Goal: Find specific page/section: Find specific page/section

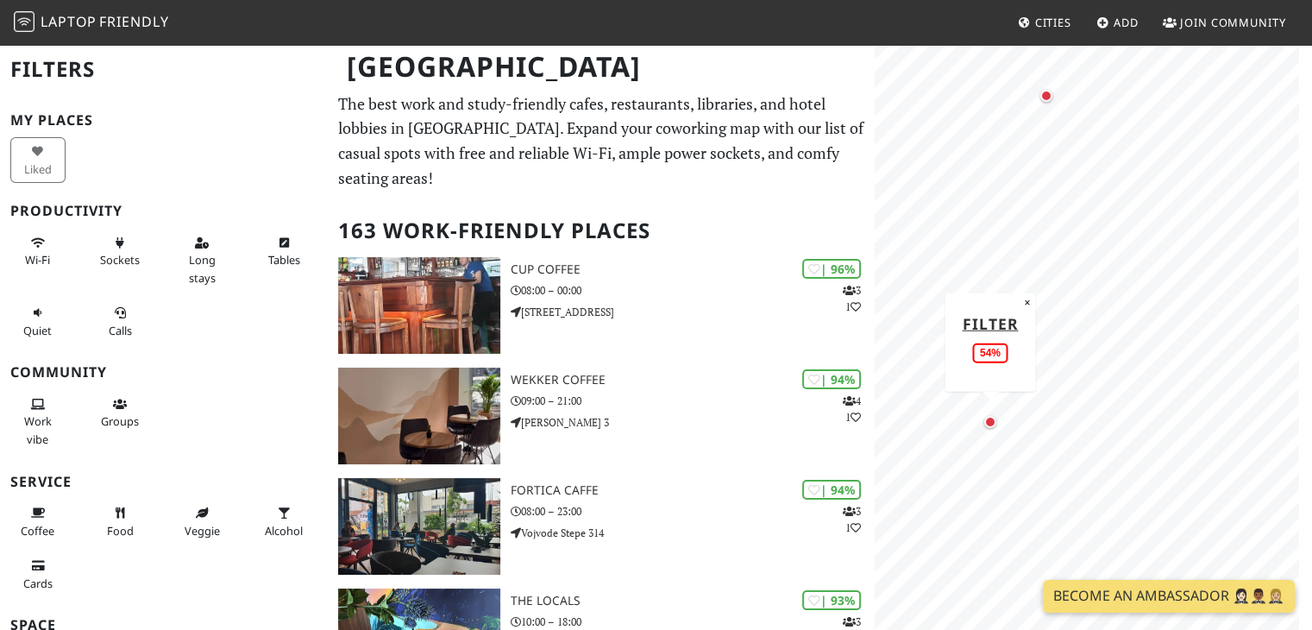
click at [992, 425] on div "Map marker" at bounding box center [990, 422] width 12 height 12
click at [32, 238] on icon at bounding box center [38, 243] width 14 height 11
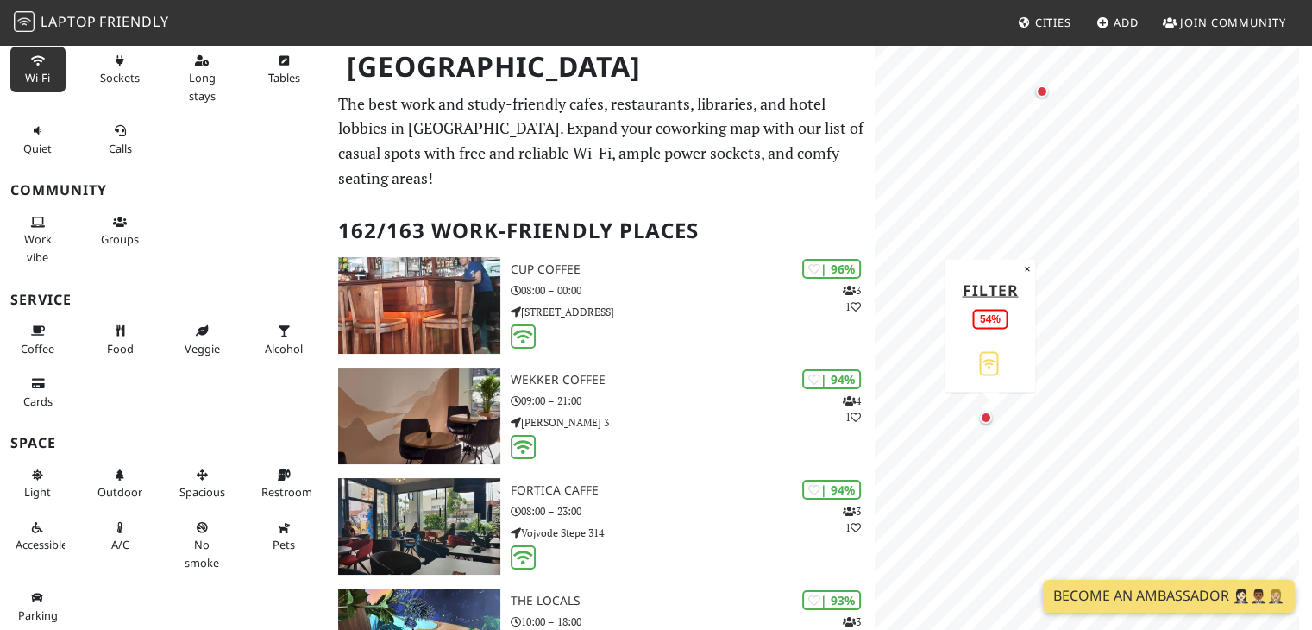
click at [979, 85] on div at bounding box center [1093, 85] width 417 height 0
click at [983, 414] on div "Map marker" at bounding box center [986, 417] width 12 height 12
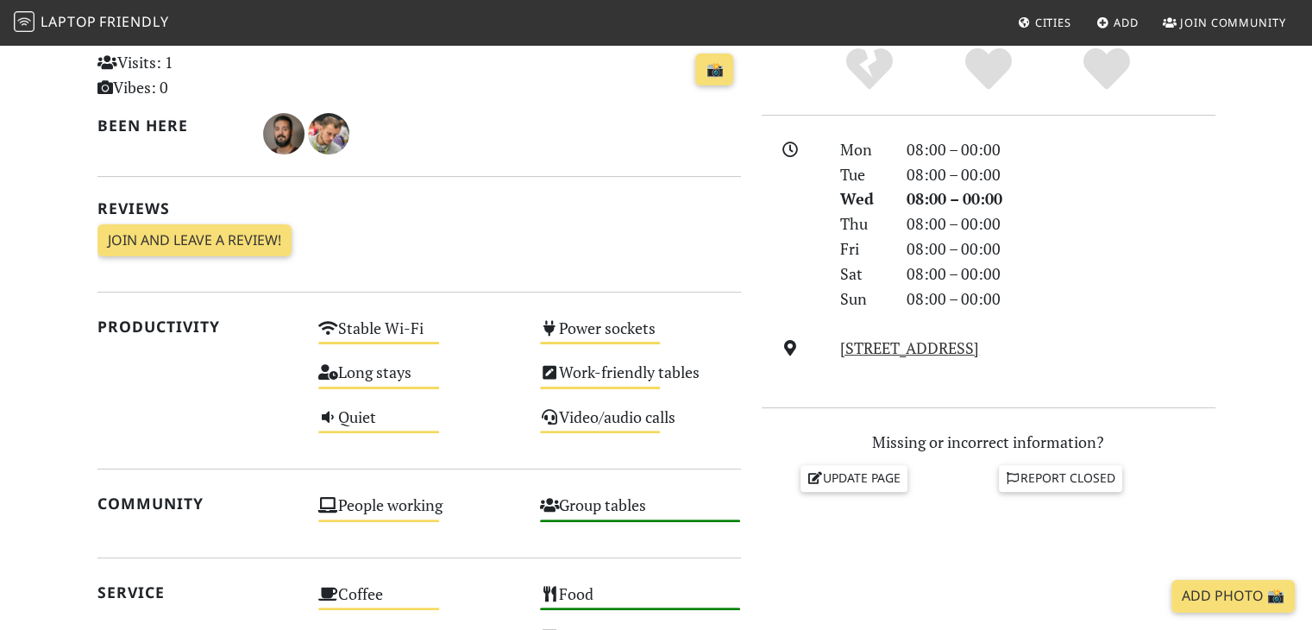
scroll to position [431, 0]
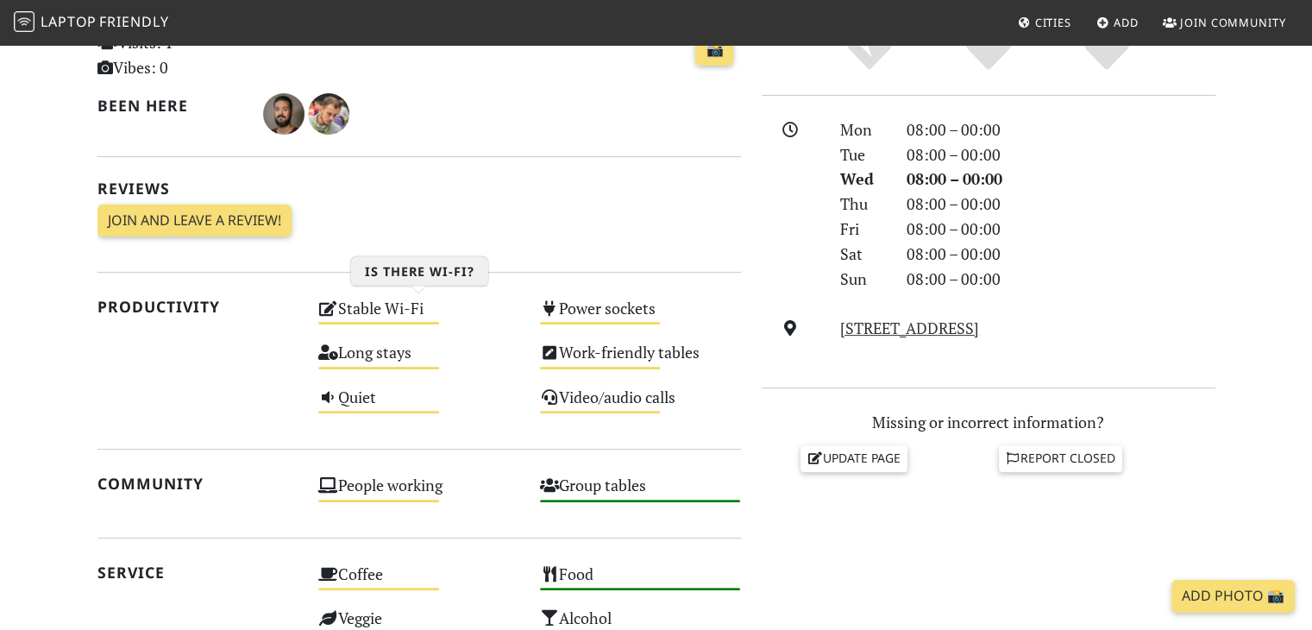
click at [390, 312] on div "Stable Wi-Fi Medium" at bounding box center [419, 316] width 222 height 44
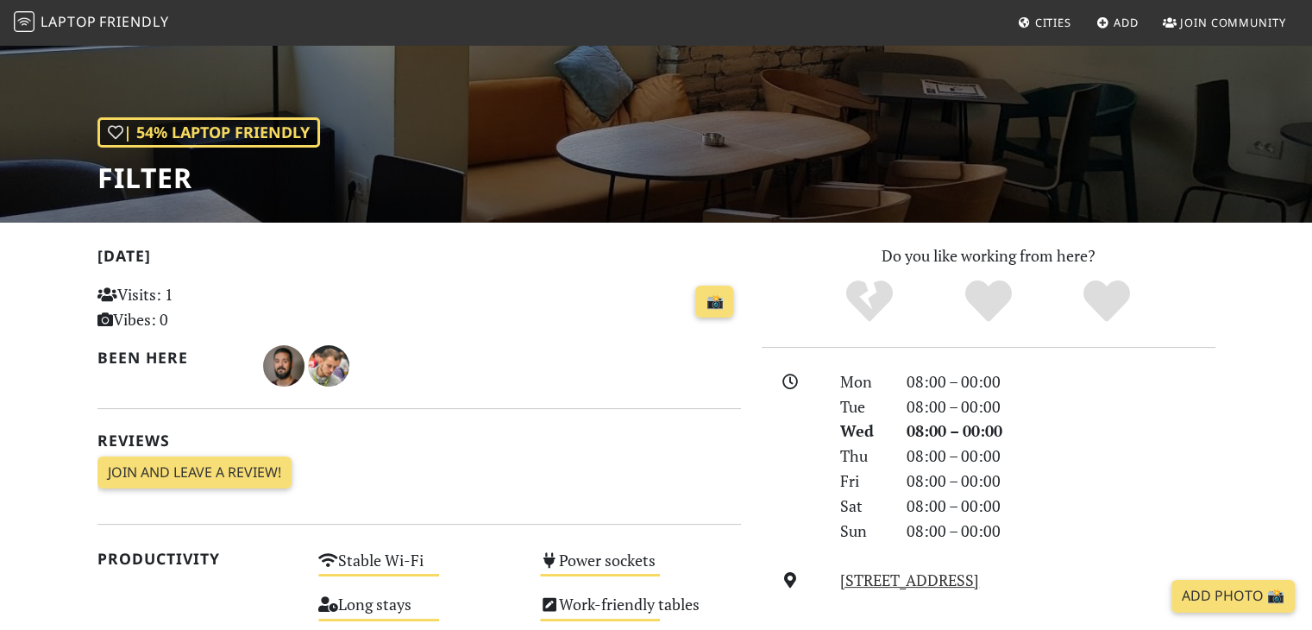
scroll to position [0, 0]
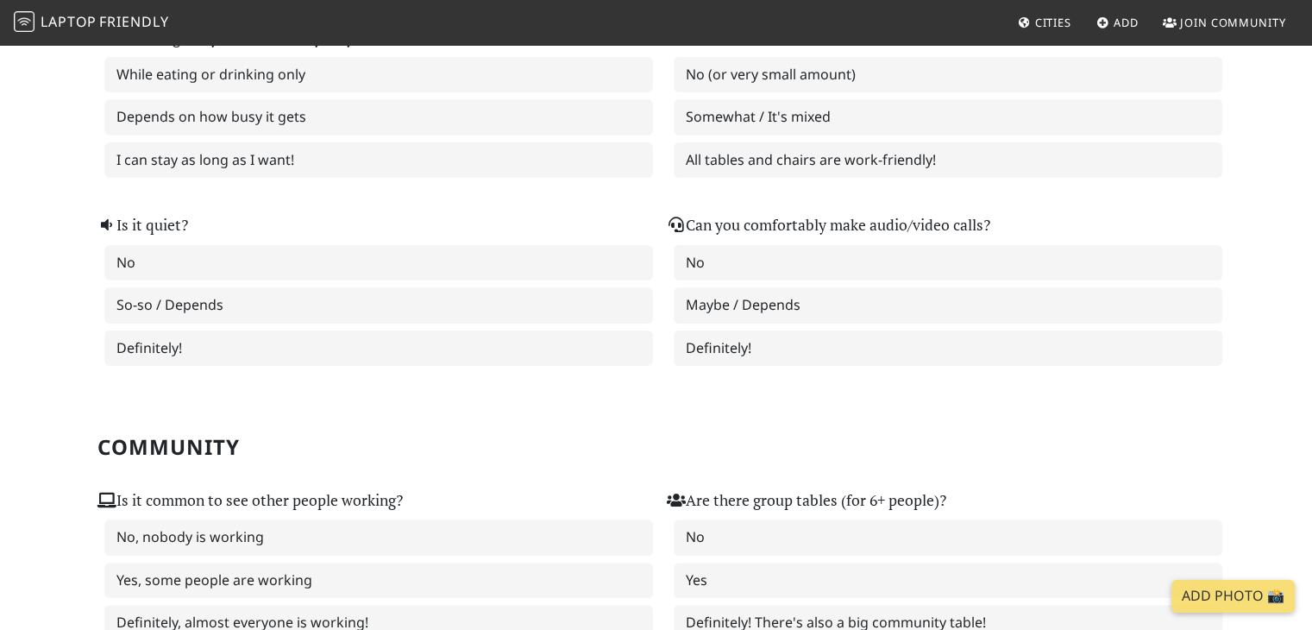
scroll to position [518, 0]
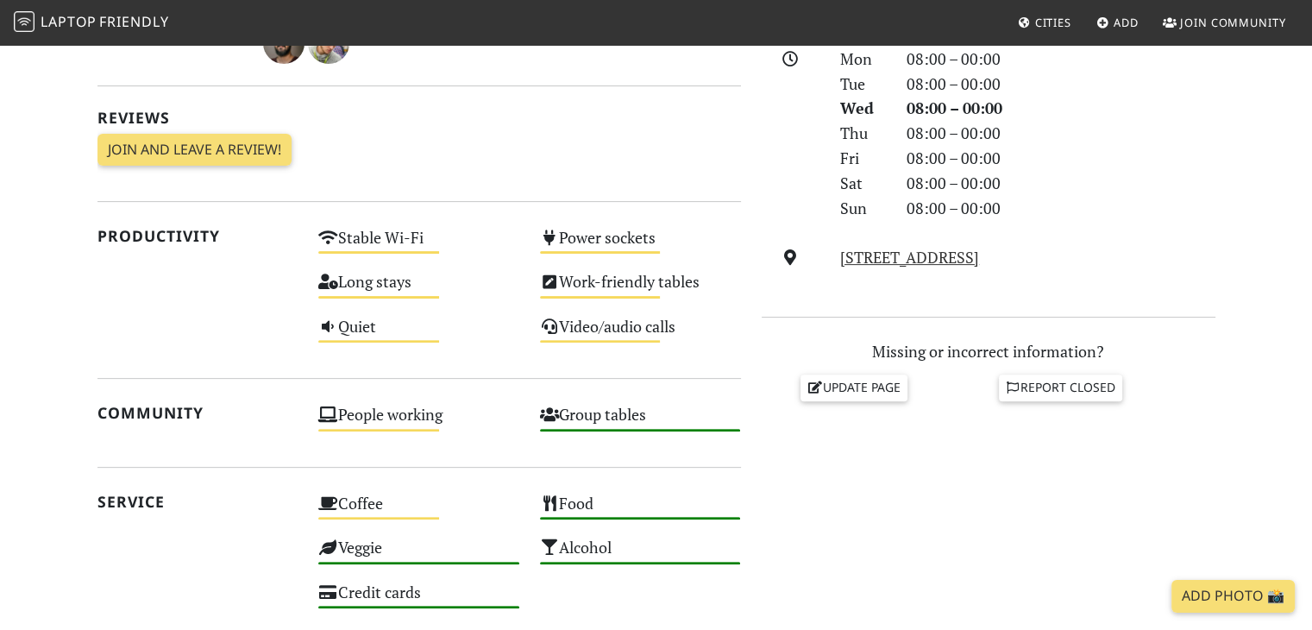
scroll to position [518, 0]
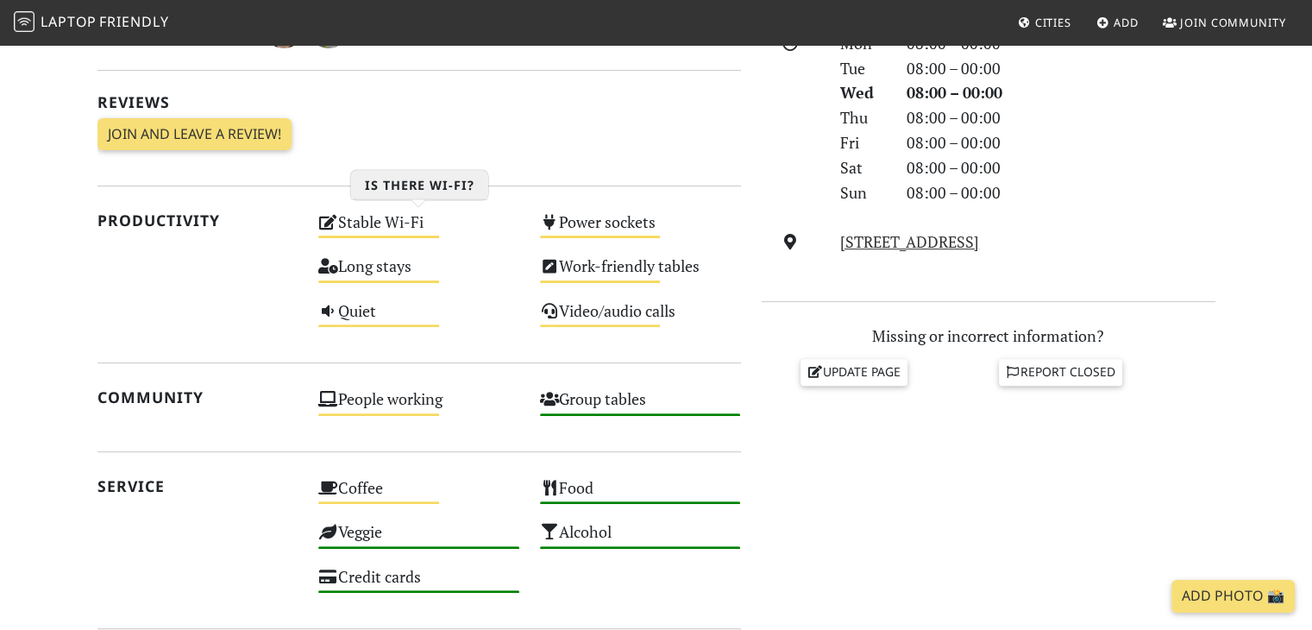
click at [374, 224] on div "Stable Wi-Fi Medium" at bounding box center [419, 230] width 222 height 44
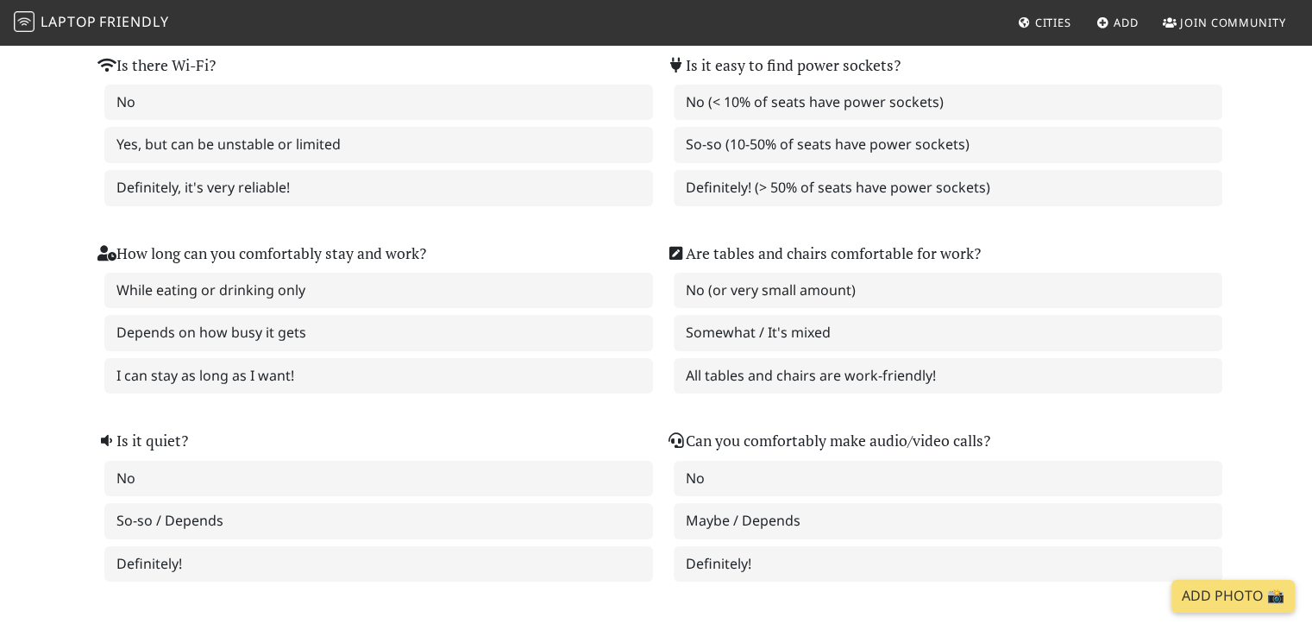
scroll to position [431, 0]
